Goal: Obtain resource: Obtain resource

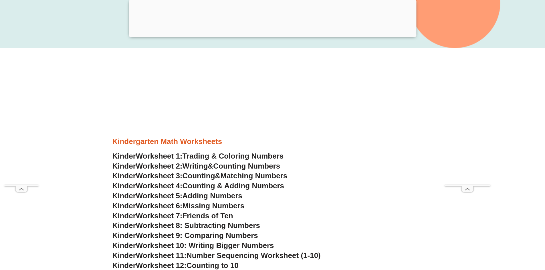
scroll to position [172, 0]
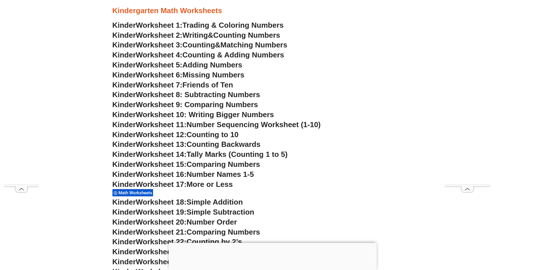
scroll to position [229, 0]
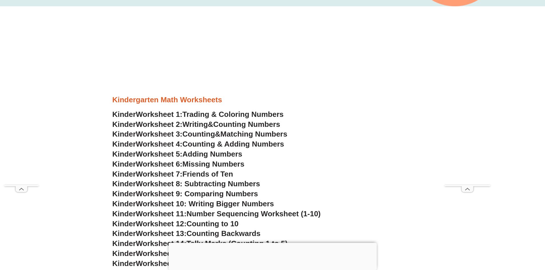
click at [217, 114] on span "Trading & Coloring Numbers" at bounding box center [232, 114] width 101 height 9
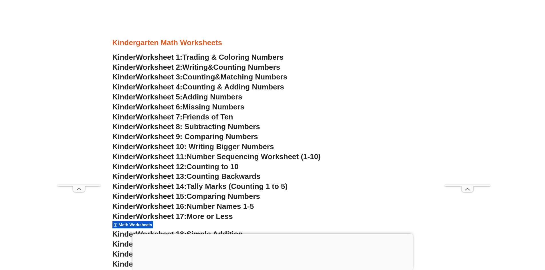
scroll to position [284, 0]
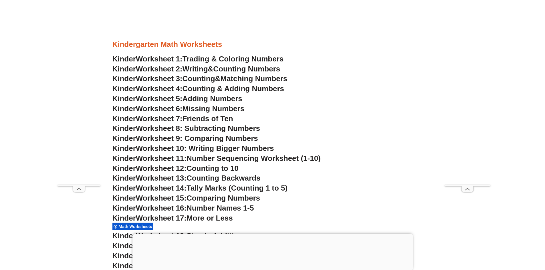
click at [221, 68] on link "Kinder Worksheet 2: Writing & Counting Numbers" at bounding box center [196, 69] width 168 height 9
click at [251, 58] on span "Trading & Coloring Numbers" at bounding box center [232, 59] width 101 height 9
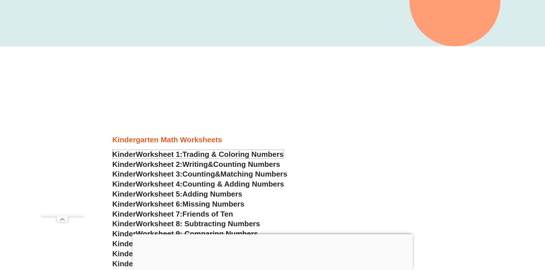
scroll to position [198, 0]
